Goal: Information Seeking & Learning: Learn about a topic

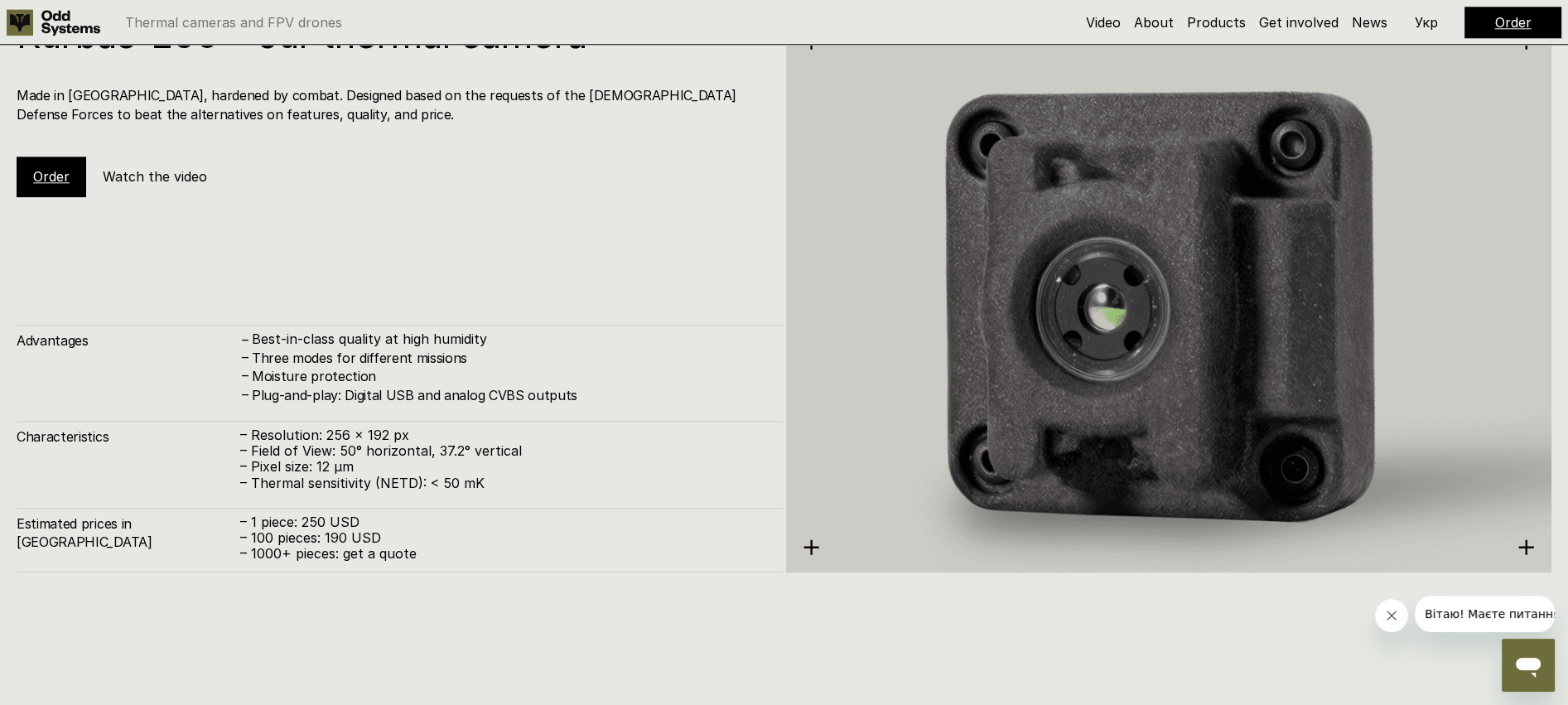
scroll to position [2118, 0]
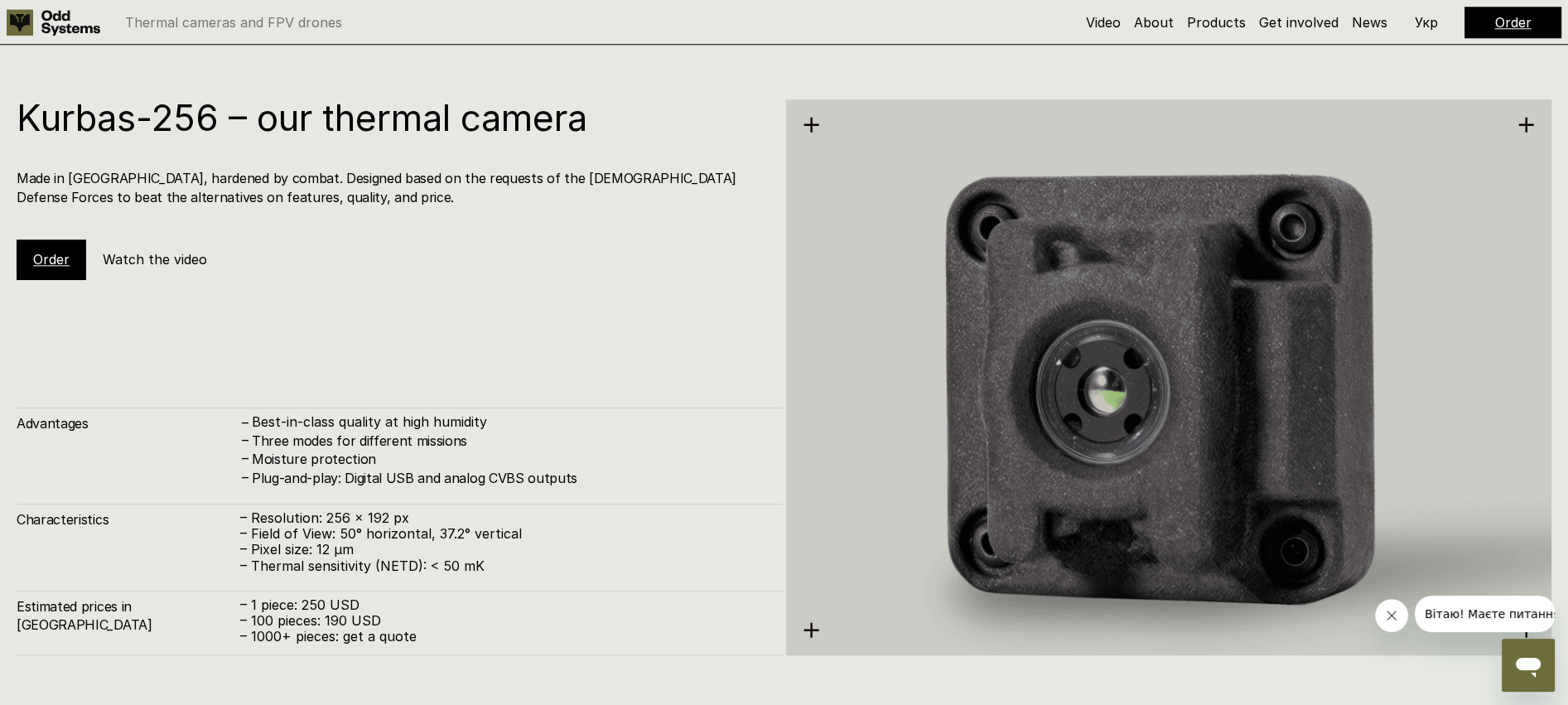
drag, startPoint x: 494, startPoint y: 295, endPoint x: 470, endPoint y: 290, distance: 24.5
click at [491, 294] on div "Kurbas-256 – our thermal camera Made in [GEOGRAPHIC_DATA], hardened by combat. …" at bounding box center [400, 377] width 767 height 556
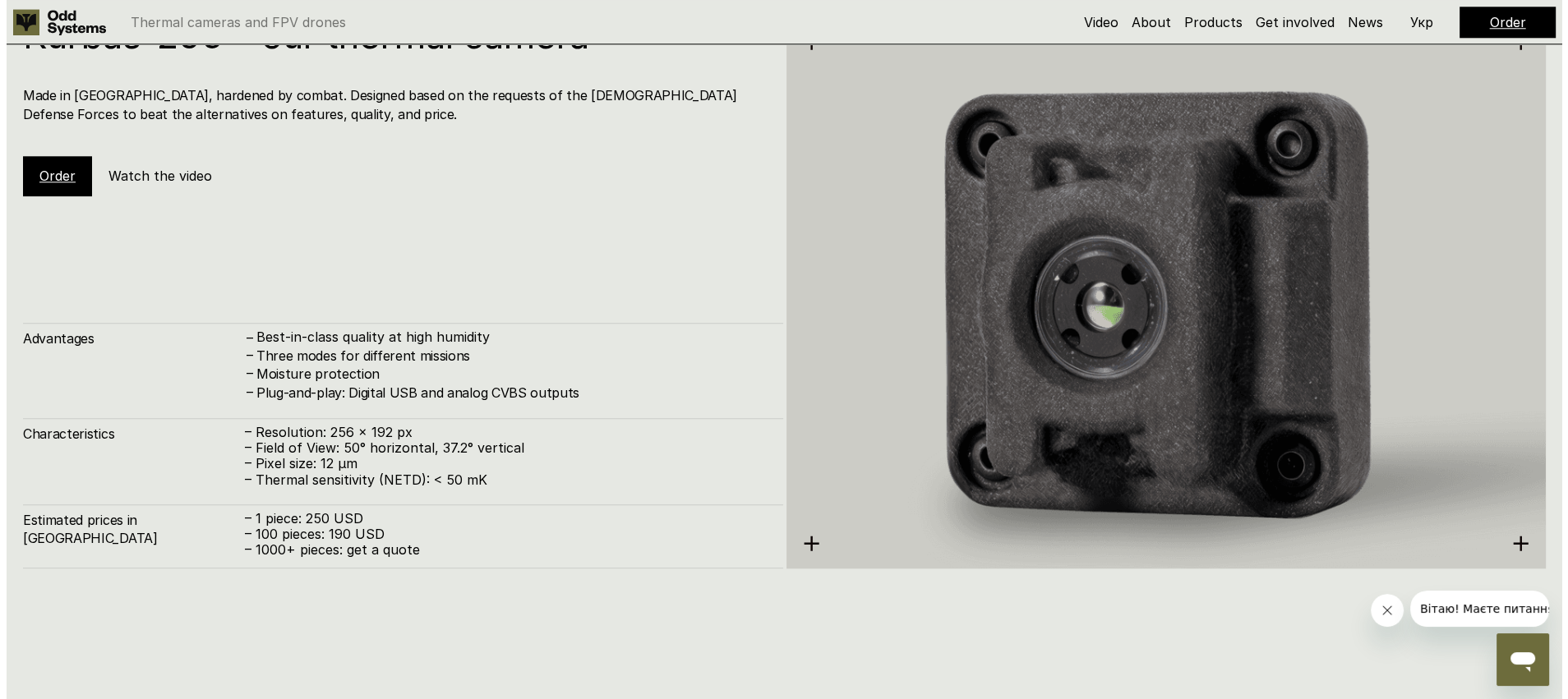
scroll to position [2181, 0]
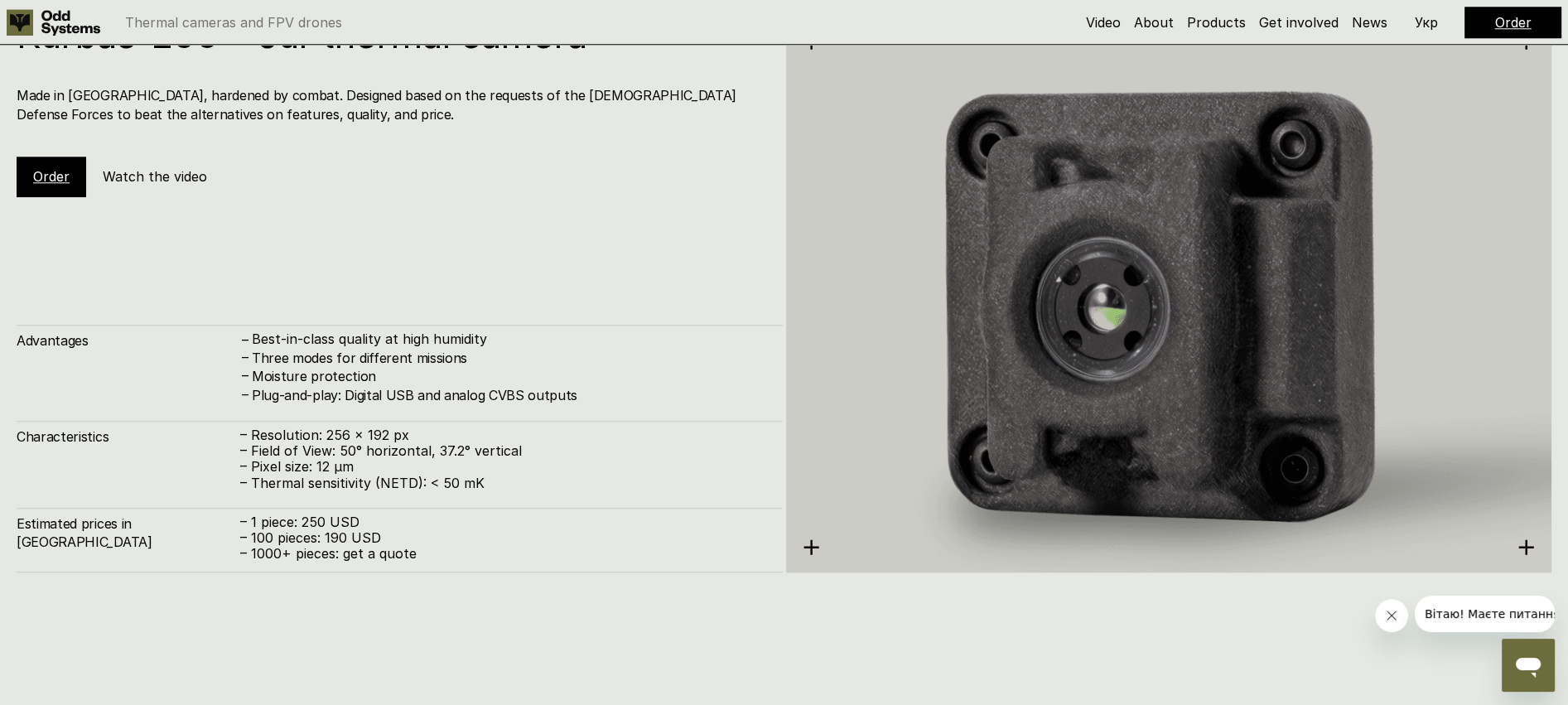
drag, startPoint x: 546, startPoint y: 463, endPoint x: 545, endPoint y: 454, distance: 9.1
click at [546, 463] on p "– Pixel size: 12 µm" at bounding box center [503, 467] width 526 height 16
click at [545, 473] on p "– Pixel size: 12 µm" at bounding box center [503, 467] width 526 height 16
click at [537, 479] on p "– Thermal sensitivity (NETD): < 50 mK" at bounding box center [503, 483] width 526 height 16
click at [155, 179] on h5 "Watch the video" at bounding box center [154, 176] width 104 height 18
